Goal: Task Accomplishment & Management: Manage account settings

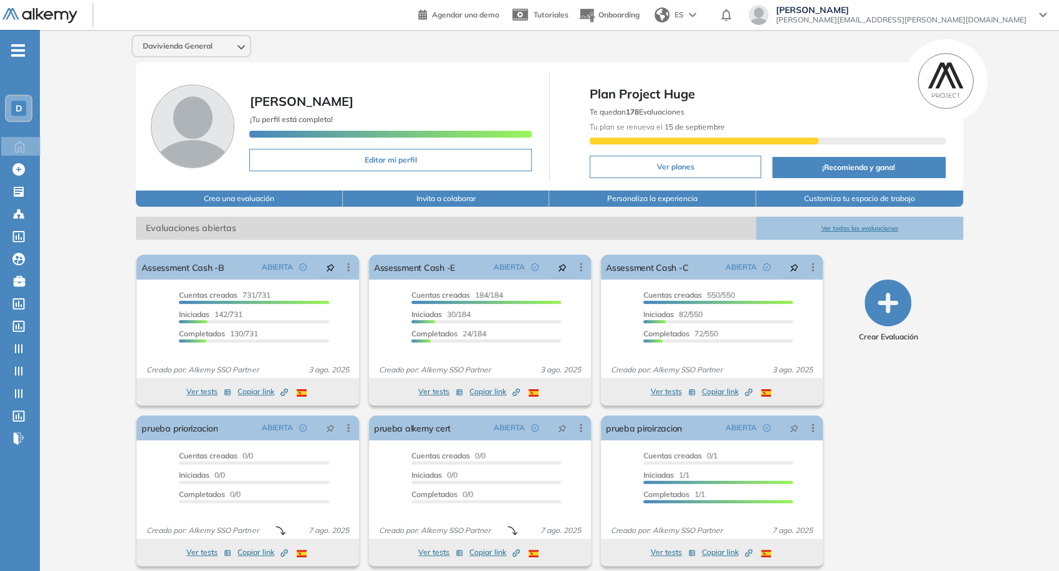
click at [972, 21] on span "juan.ojeda+davivienda@alkemy.org" at bounding box center [901, 20] width 250 height 10
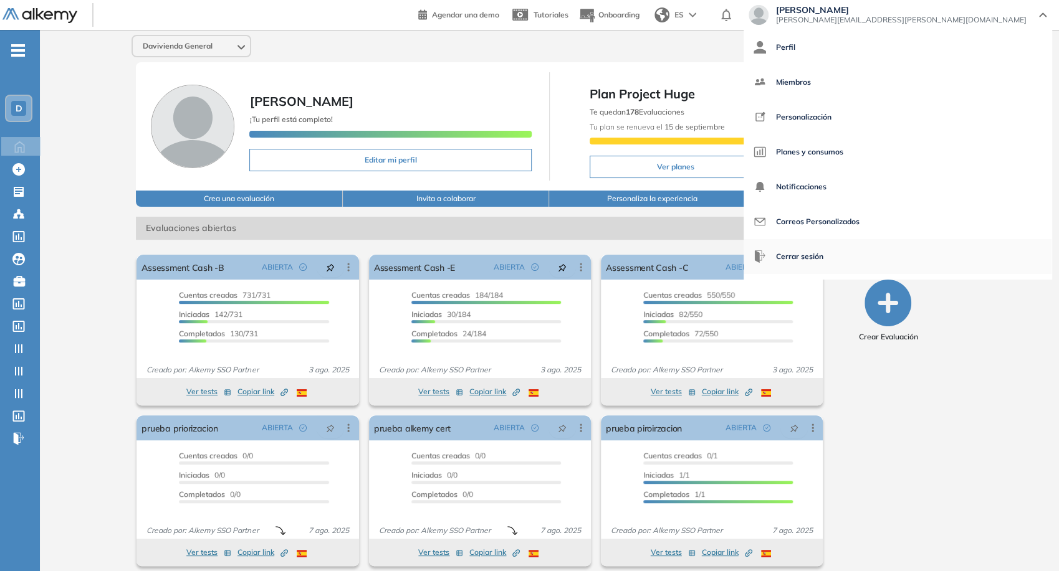
click at [823, 253] on span "Cerrar sesión" at bounding box center [799, 257] width 47 height 30
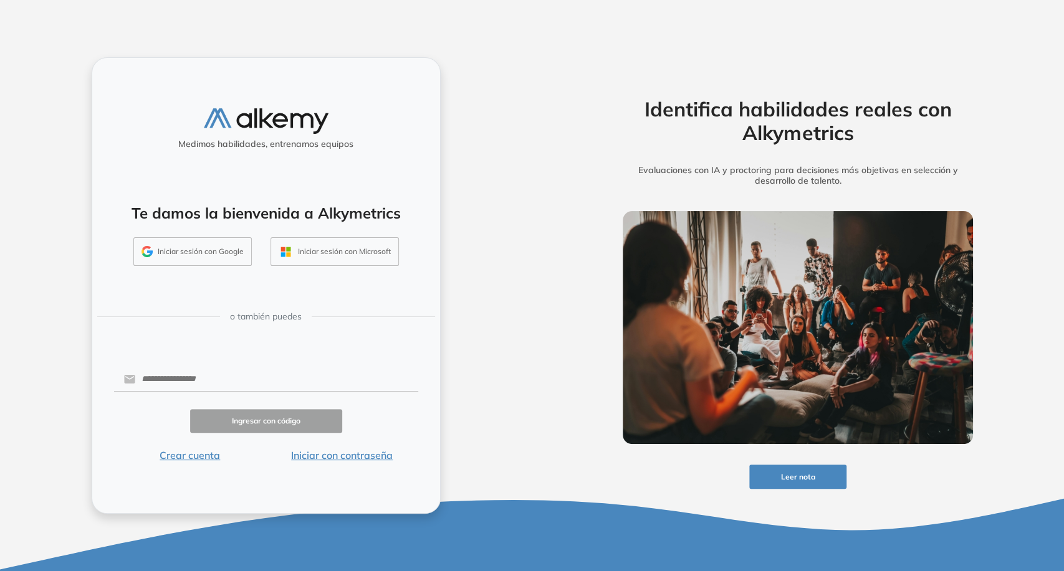
click at [209, 253] on button "Iniciar sesión con Google" at bounding box center [192, 251] width 118 height 29
